Goal: Task Accomplishment & Management: Manage account settings

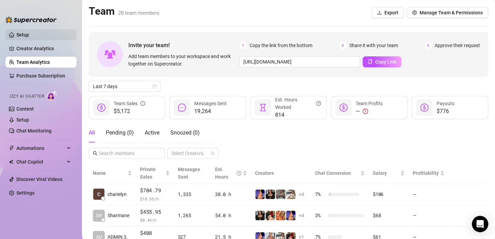
scroll to position [197, 0]
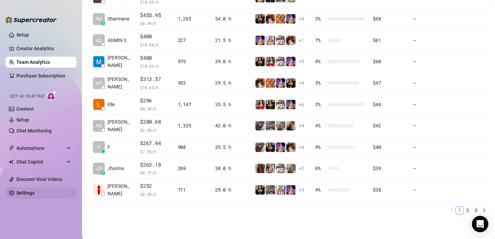
click at [30, 193] on link "Settings" at bounding box center [25, 192] width 18 height 5
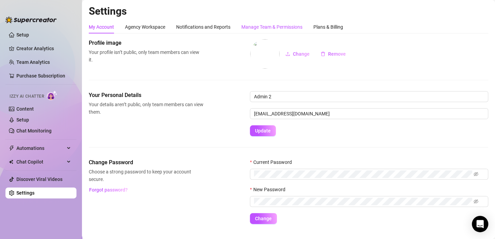
click at [257, 24] on div "Manage Team & Permissions" at bounding box center [271, 27] width 61 height 8
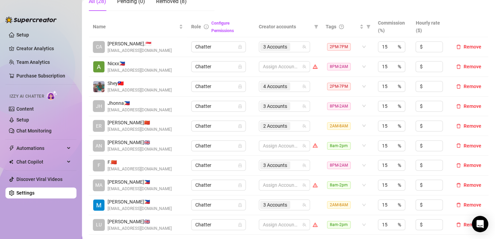
scroll to position [68, 0]
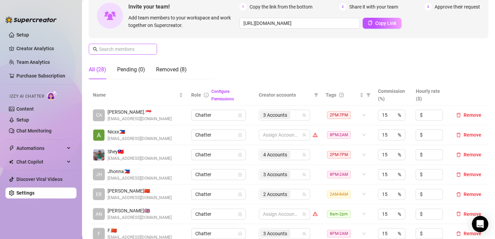
click at [149, 47] on span at bounding box center [151, 49] width 4 height 8
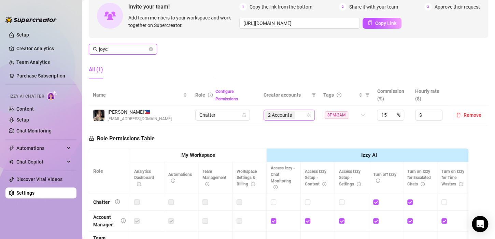
type input "joyc"
click at [296, 114] on input "search" at bounding box center [296, 115] width 1 height 8
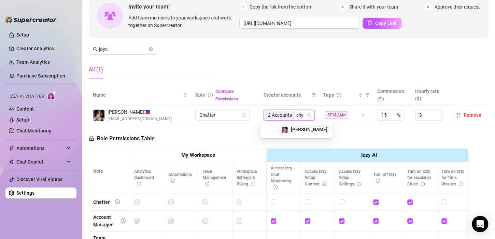
type input "chyn"
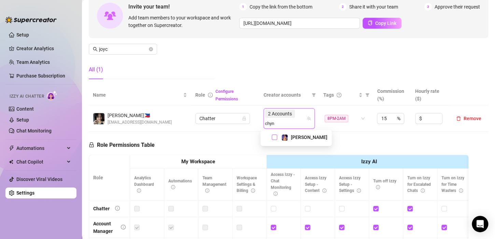
click at [274, 137] on span "Select tree node" at bounding box center [274, 137] width 5 height 5
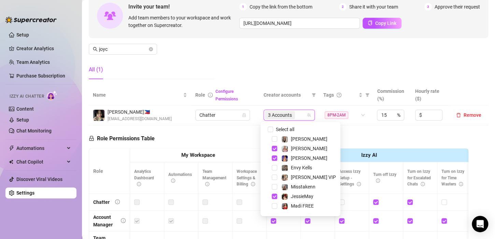
click at [341, 133] on div "Role Permissions Table Role My Workspace Izzy AI OnlyFans Side Menu OnlyFans Ch…" at bounding box center [279, 222] width 380 height 194
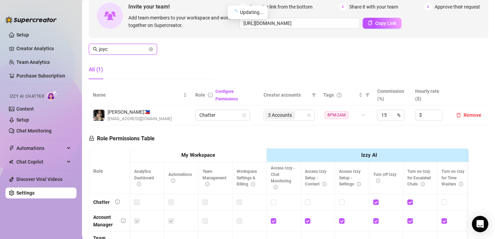
drag, startPoint x: 120, startPoint y: 50, endPoint x: 61, endPoint y: 41, distance: 59.4
click at [61, 41] on div "Setup Creator Analytics Team Analytics Purchase Subscription Izzy AI Chatter Co…" at bounding box center [247, 119] width 495 height 239
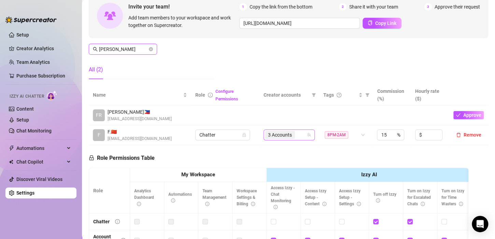
click at [277, 134] on span "3 Accounts" at bounding box center [280, 135] width 24 height 8
type input "[PERSON_NAME]"
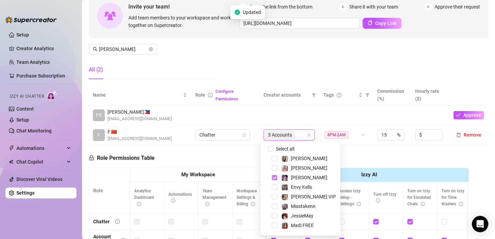
click at [272, 175] on span "Select tree node" at bounding box center [274, 177] width 5 height 5
click at [230, 147] on div "Role Permissions Table Role My Workspace Izzy AI OnlyFans Side Menu OnlyFans Ch…" at bounding box center [279, 242] width 380 height 194
